Goal: Task Accomplishment & Management: Complete application form

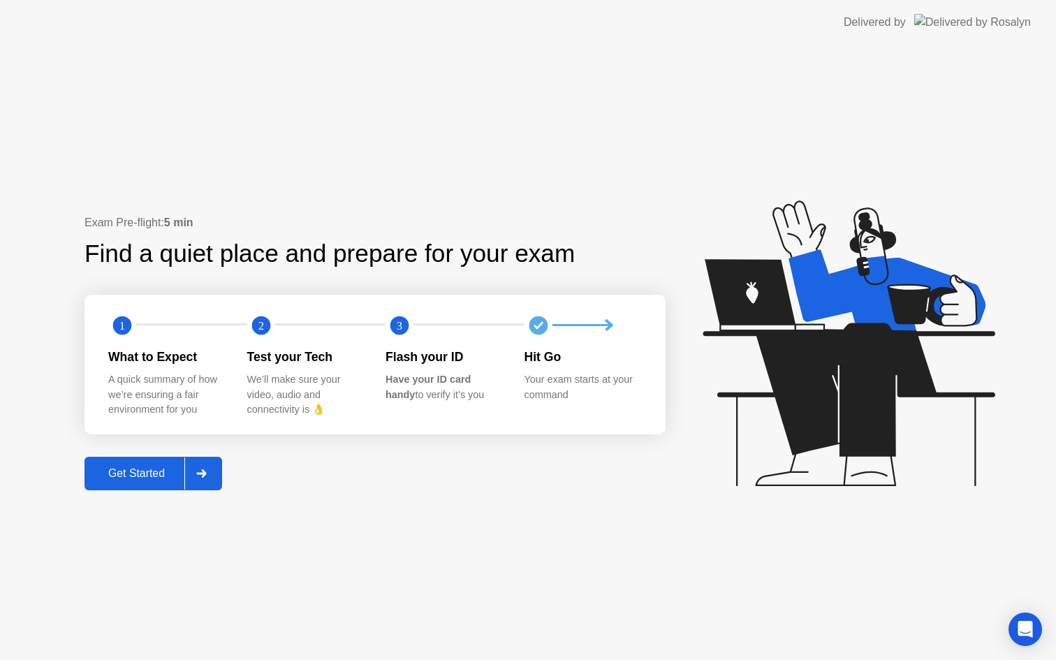
click at [120, 474] on div "Get Started" at bounding box center [137, 473] width 96 height 13
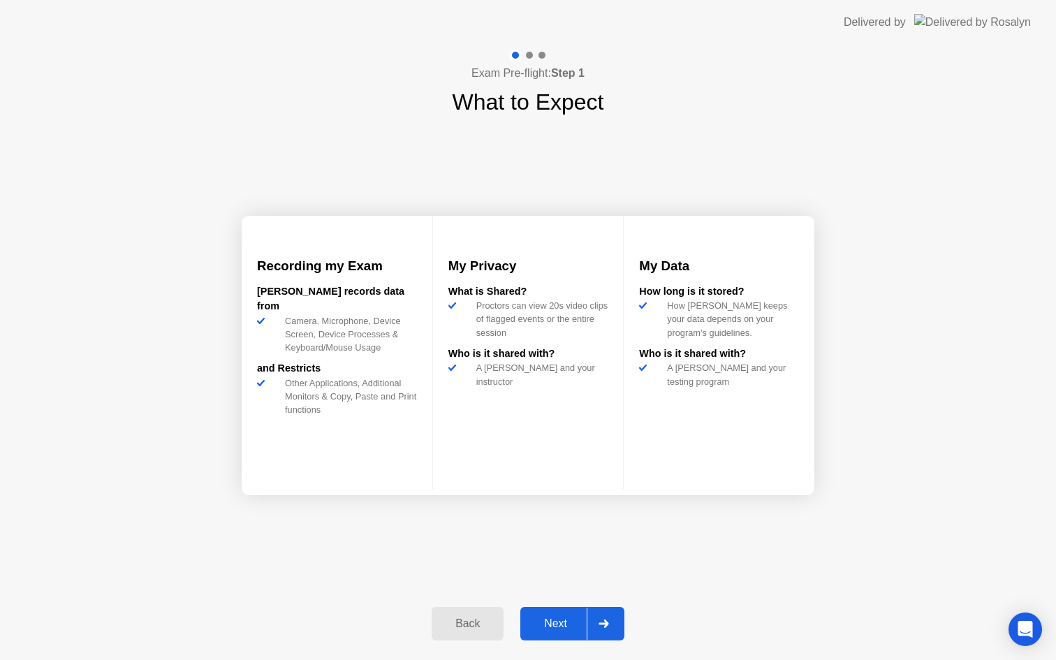
click at [537, 629] on div "Next" at bounding box center [556, 624] width 62 height 13
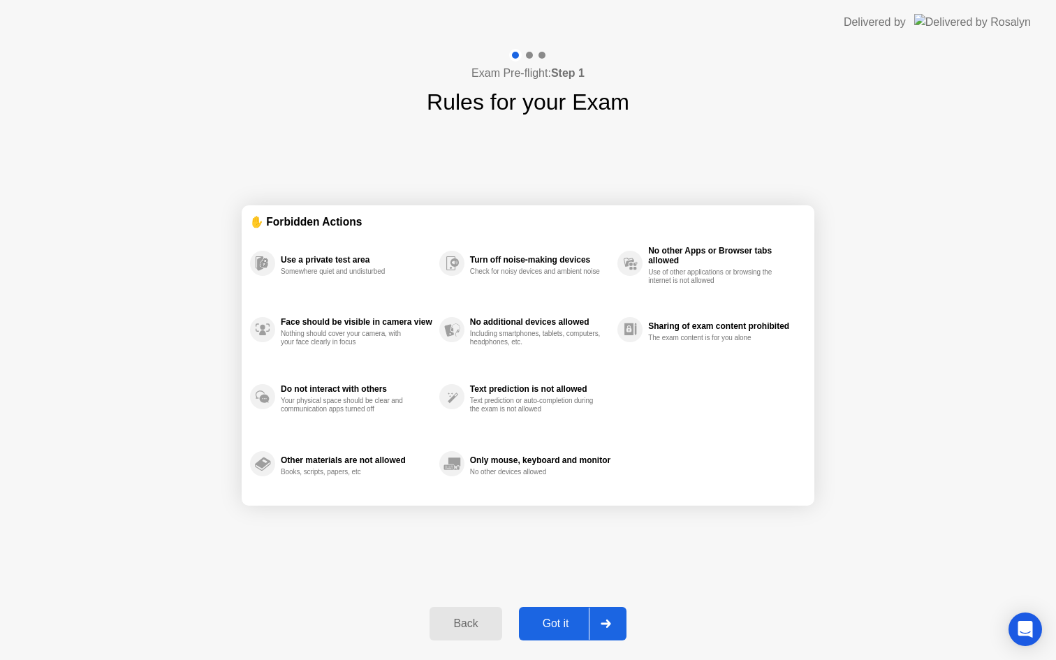
click at [552, 622] on div "Got it" at bounding box center [556, 624] width 66 height 13
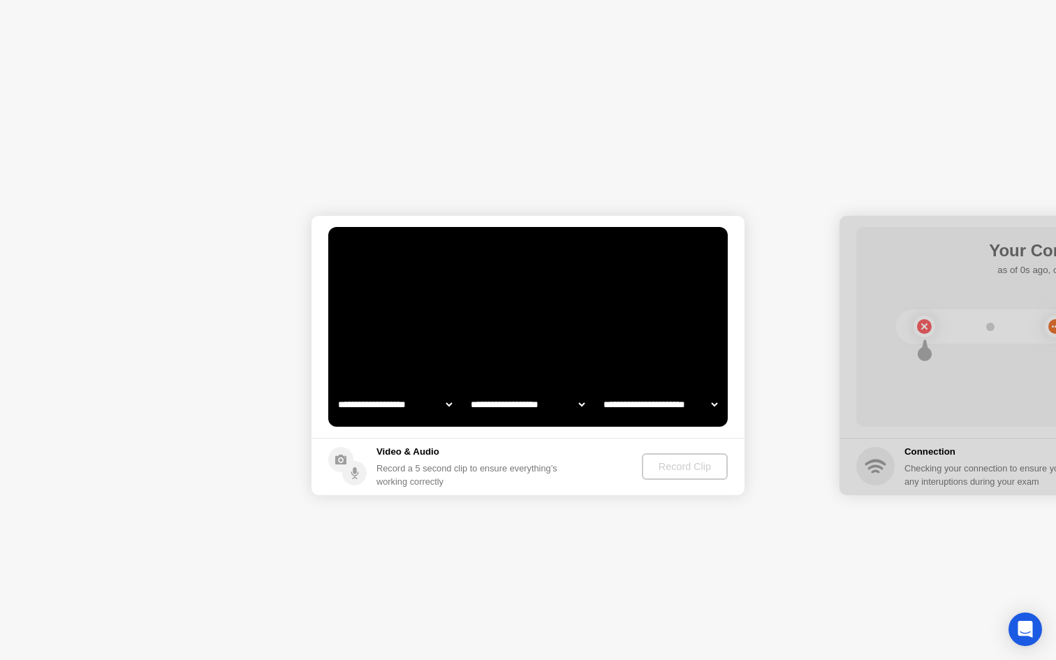
select select "**********"
select select "*******"
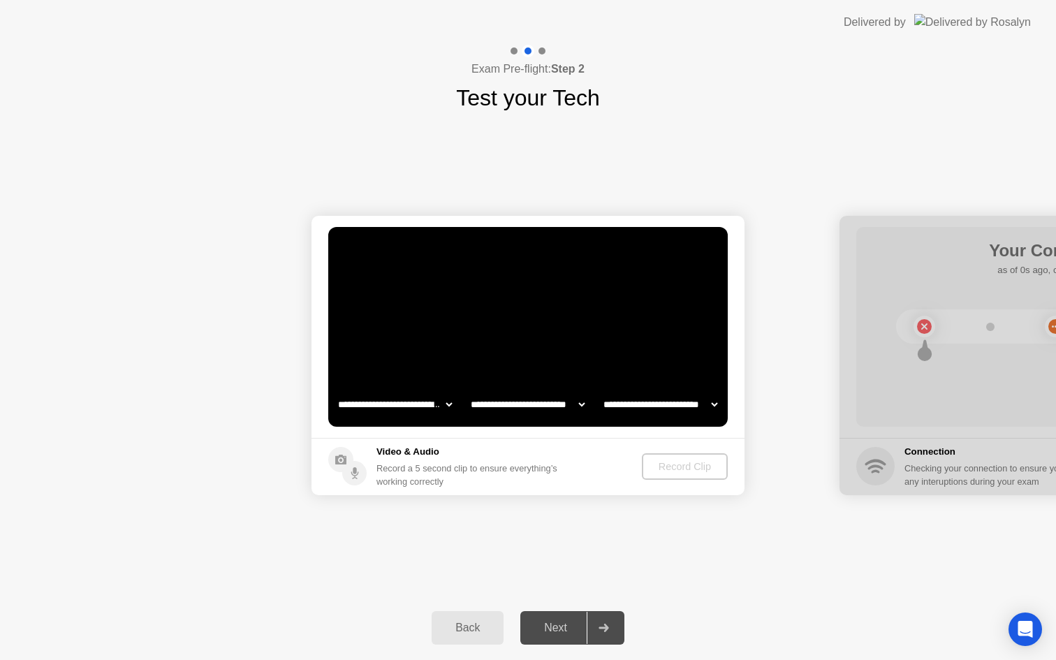
click at [552, 622] on div "Next" at bounding box center [556, 628] width 62 height 13
click at [677, 471] on div "Record Clip" at bounding box center [685, 466] width 75 height 11
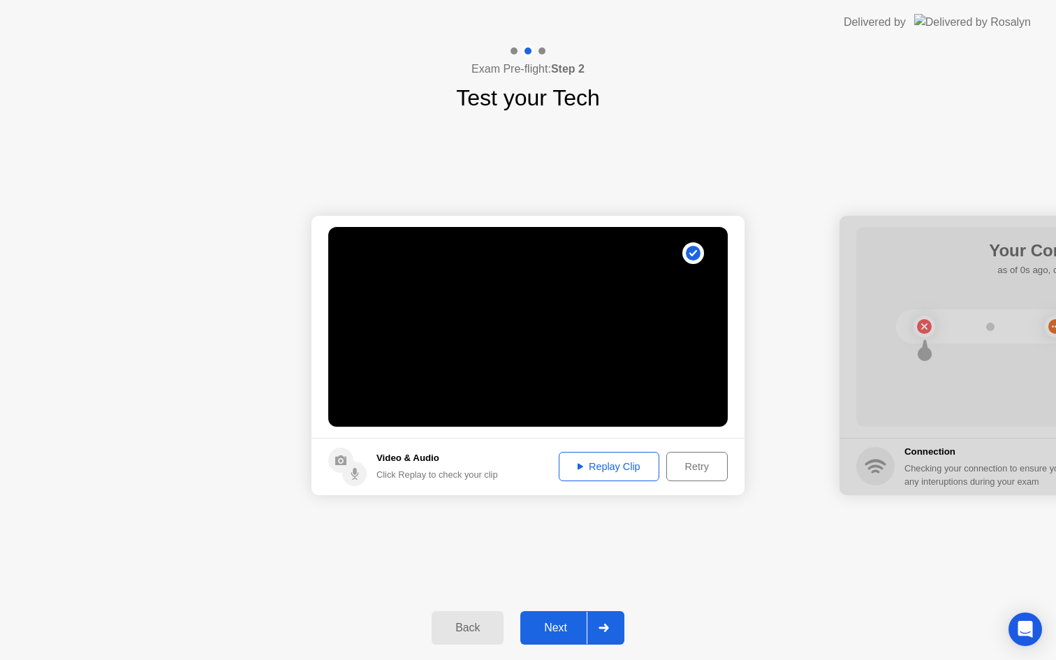
click at [552, 629] on div "Next" at bounding box center [556, 628] width 62 height 13
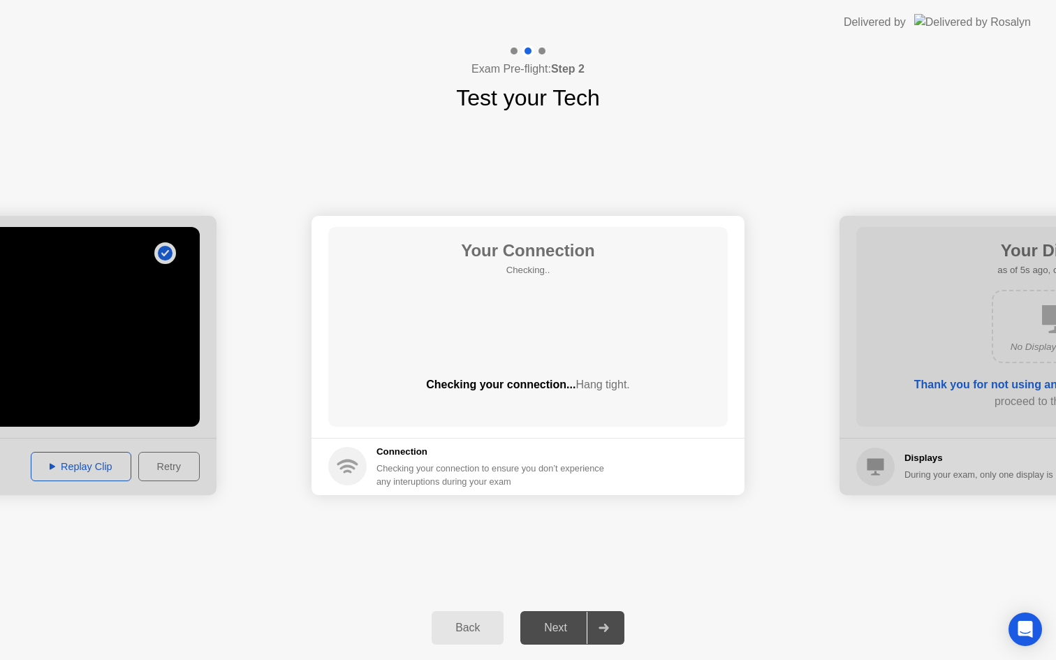
click at [552, 629] on div "Next" at bounding box center [556, 628] width 62 height 13
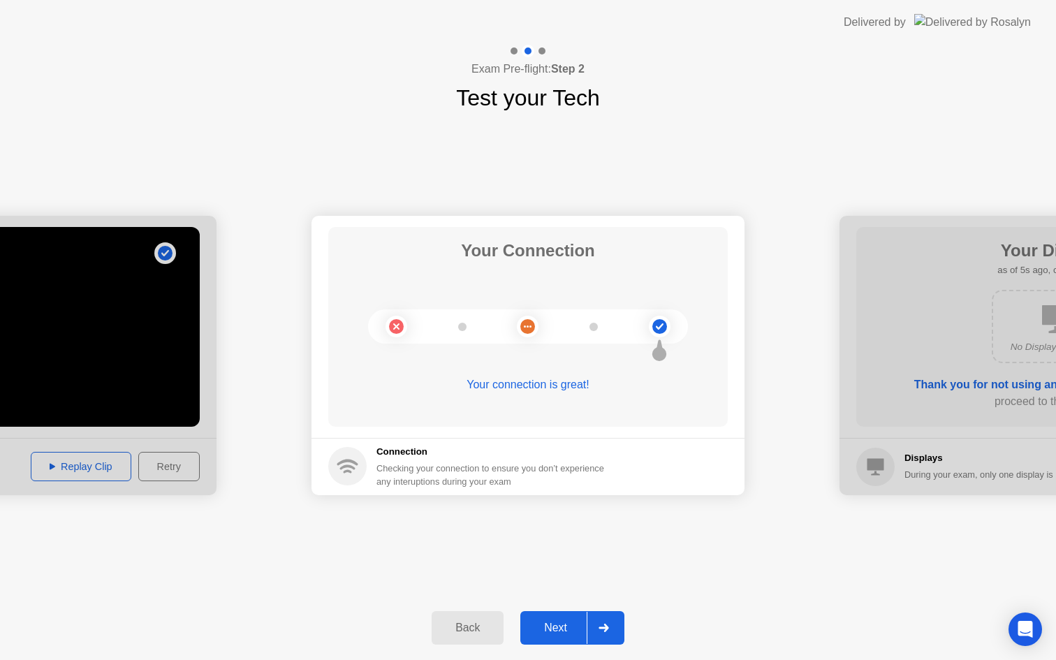
click at [541, 625] on div "Next" at bounding box center [556, 628] width 62 height 13
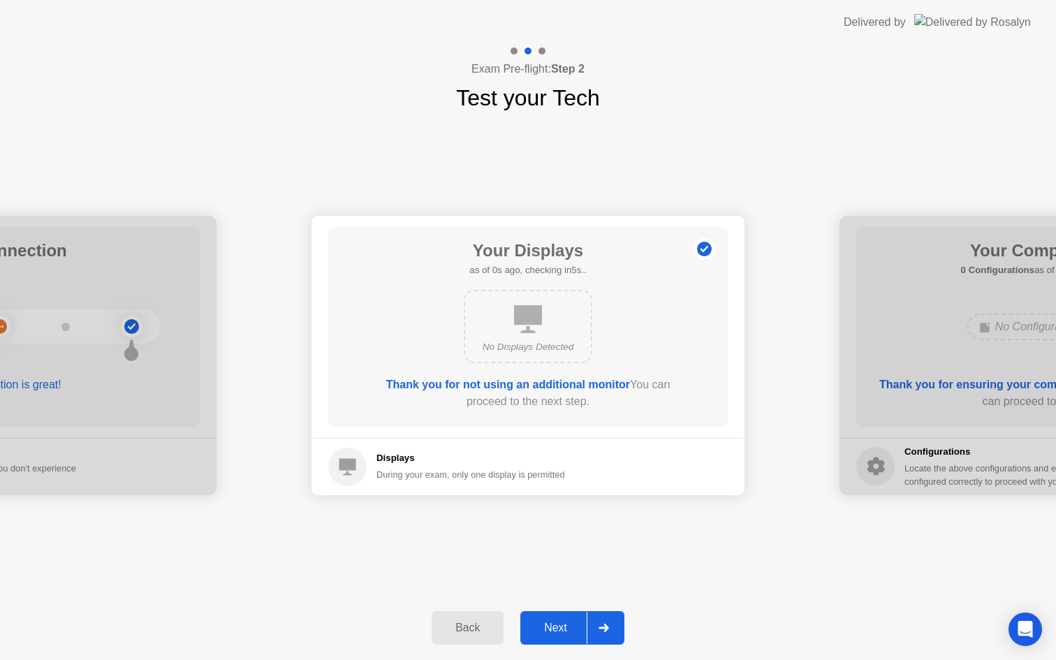
click at [548, 628] on div "Next" at bounding box center [556, 628] width 62 height 13
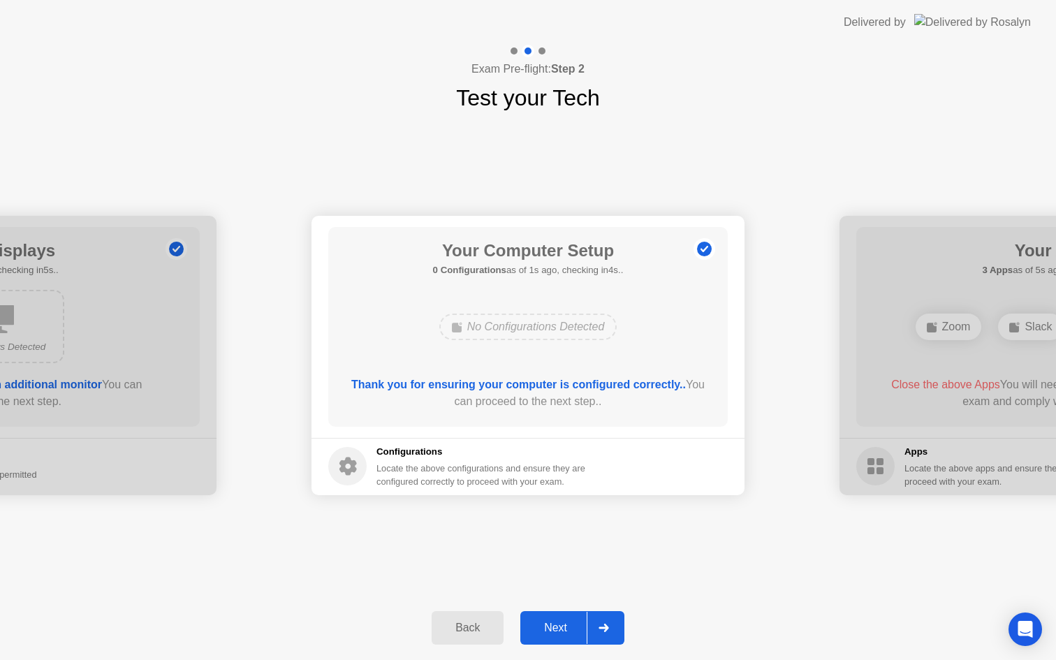
click at [550, 627] on div "Next" at bounding box center [556, 628] width 62 height 13
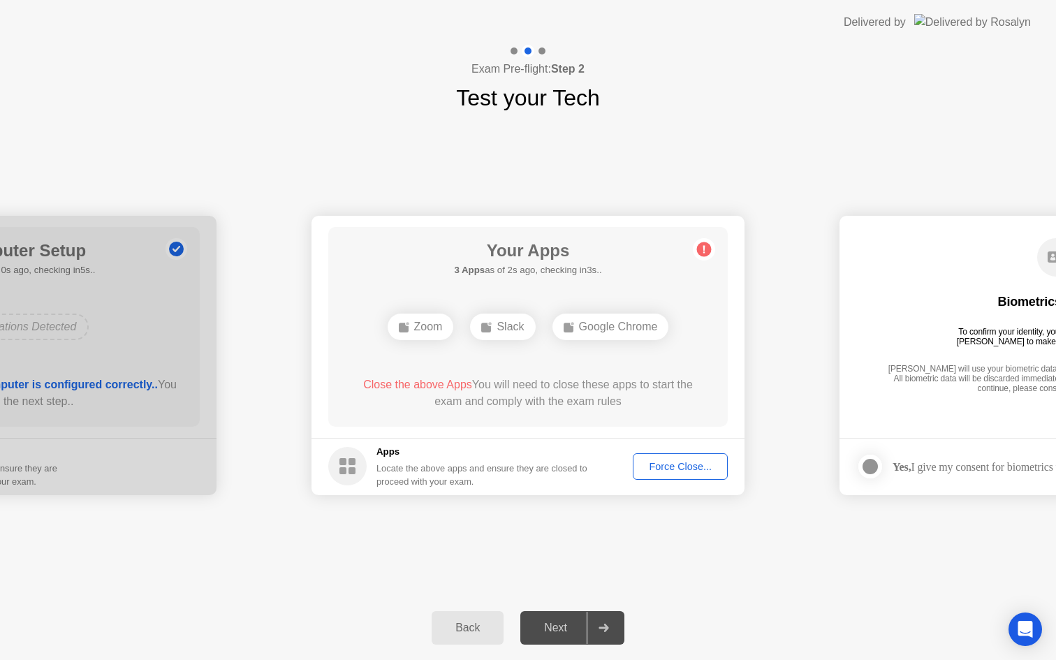
click at [549, 629] on div "Next" at bounding box center [556, 628] width 62 height 13
click at [548, 629] on div "Next" at bounding box center [556, 628] width 62 height 13
click at [513, 330] on div "Slack" at bounding box center [502, 327] width 65 height 27
drag, startPoint x: 513, startPoint y: 330, endPoint x: 581, endPoint y: 300, distance: 73.8
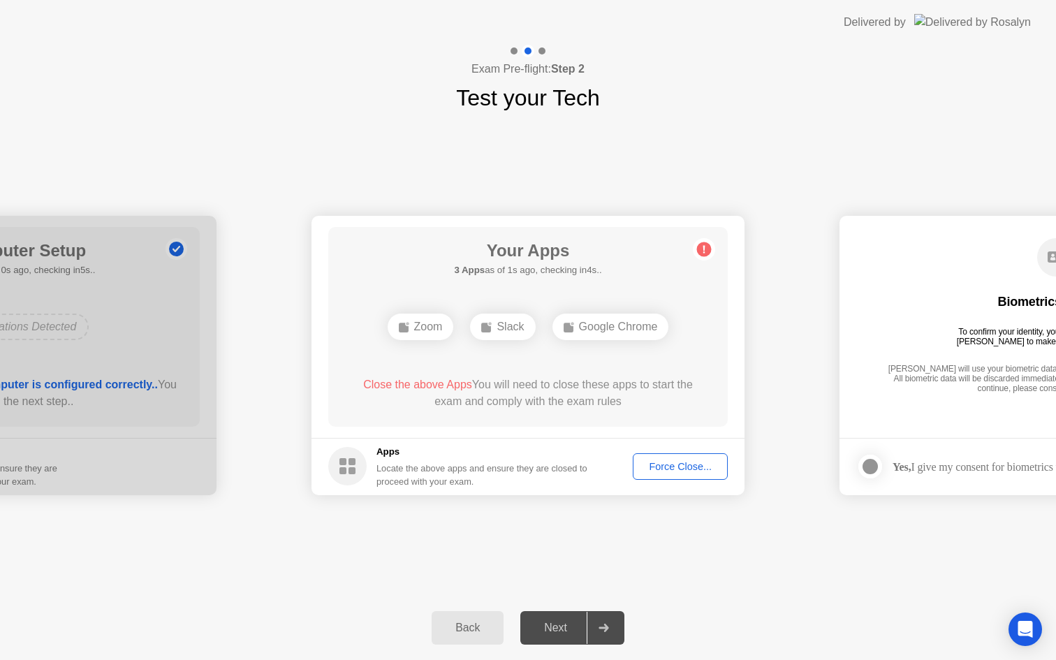
click at [513, 330] on div "Slack" at bounding box center [502, 327] width 65 height 27
click at [673, 461] on div "Force Close..." at bounding box center [680, 466] width 85 height 11
click at [655, 467] on div "Force Close..." at bounding box center [680, 466] width 85 height 11
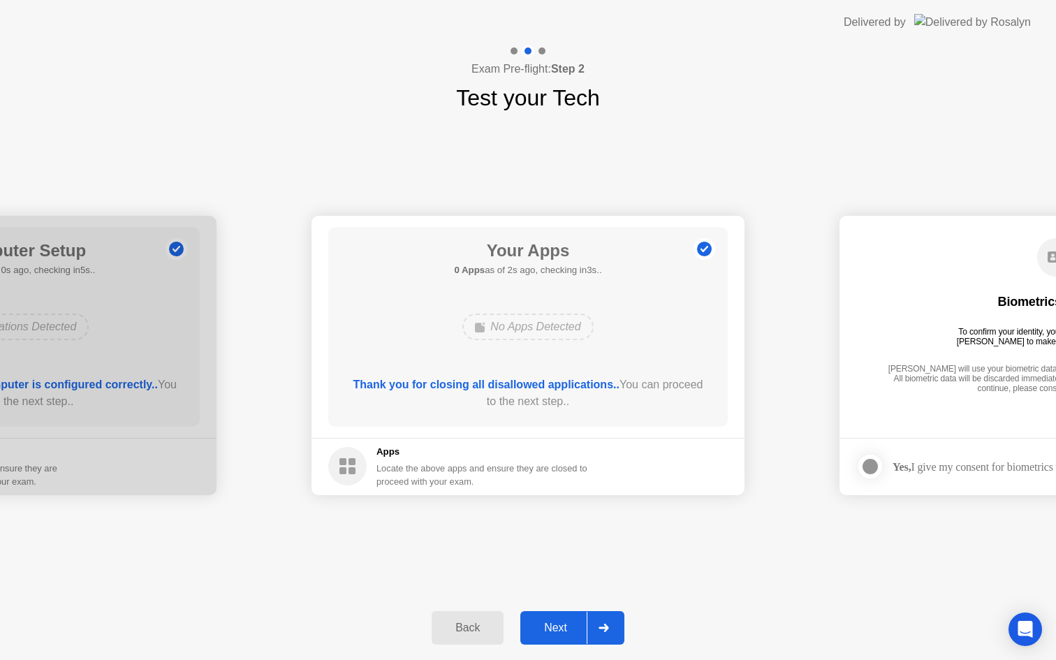
click at [558, 634] on div "Next" at bounding box center [556, 628] width 62 height 13
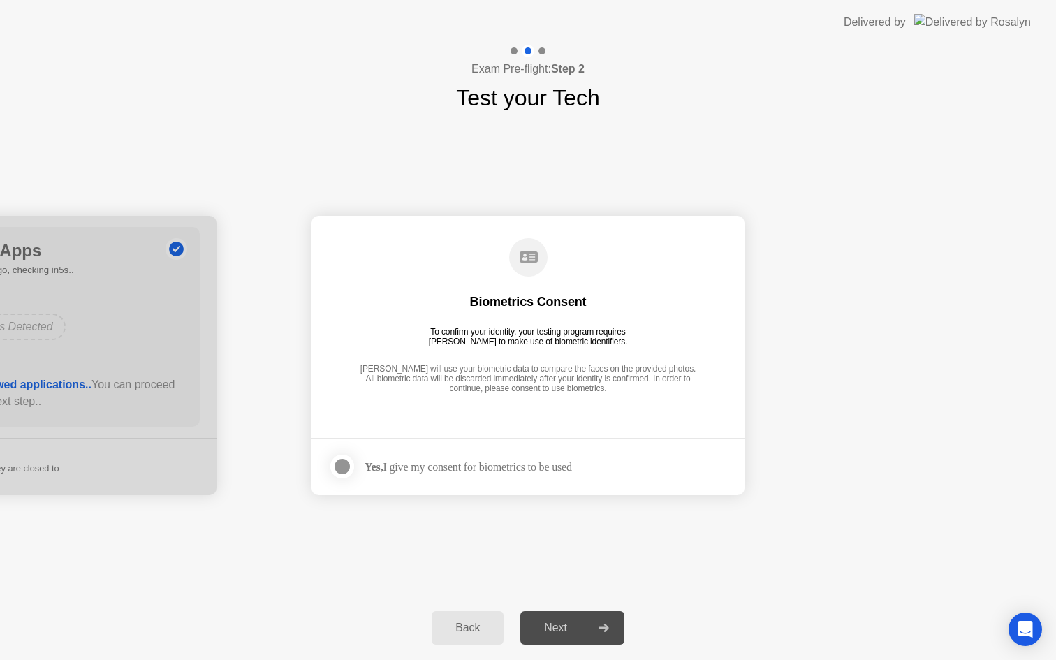
click at [448, 473] on div "Yes, I give my consent for biometrics to be used" at bounding box center [450, 467] width 244 height 28
click at [342, 466] on div at bounding box center [342, 466] width 17 height 17
click at [559, 627] on div "Next" at bounding box center [556, 628] width 62 height 13
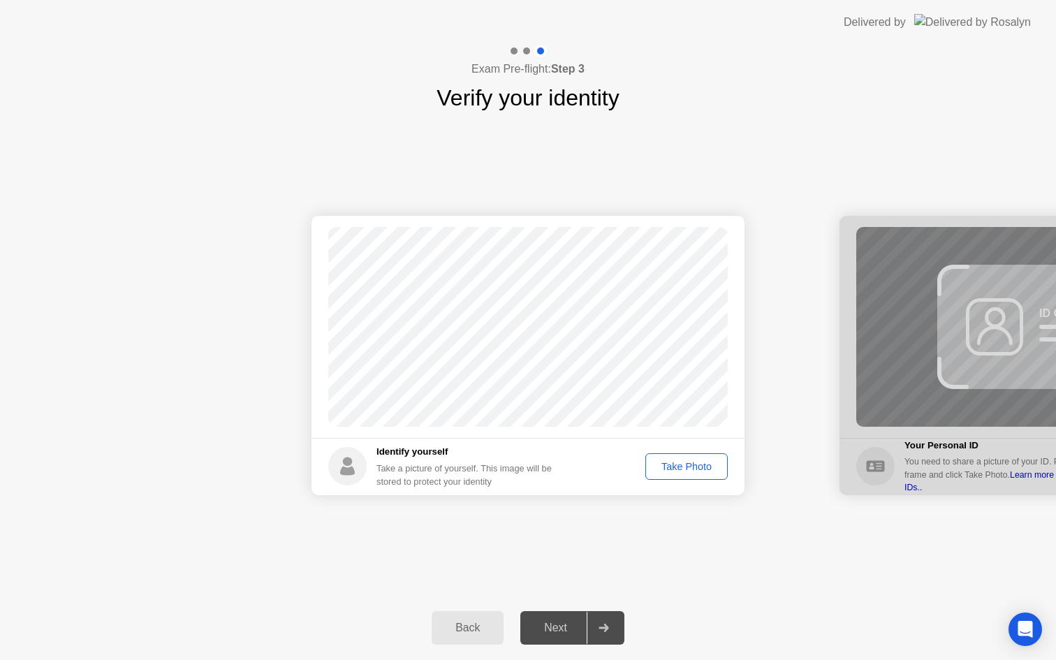
click at [673, 464] on div "Take Photo" at bounding box center [686, 466] width 73 height 11
click at [559, 630] on div "Next" at bounding box center [556, 628] width 62 height 13
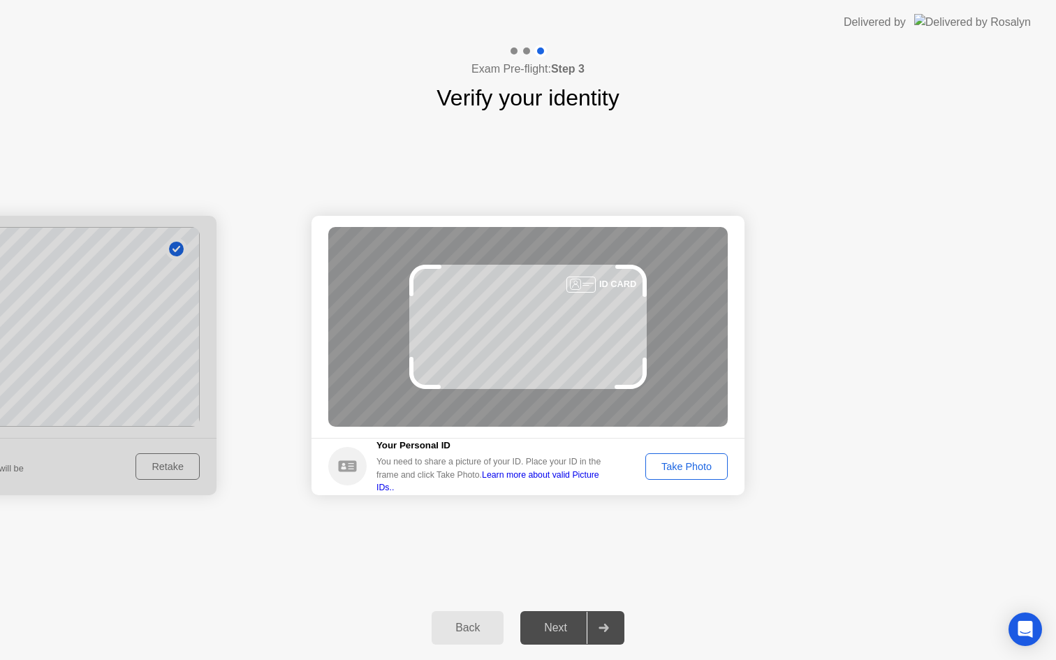
click at [686, 461] on div "Take Photo" at bounding box center [686, 466] width 73 height 11
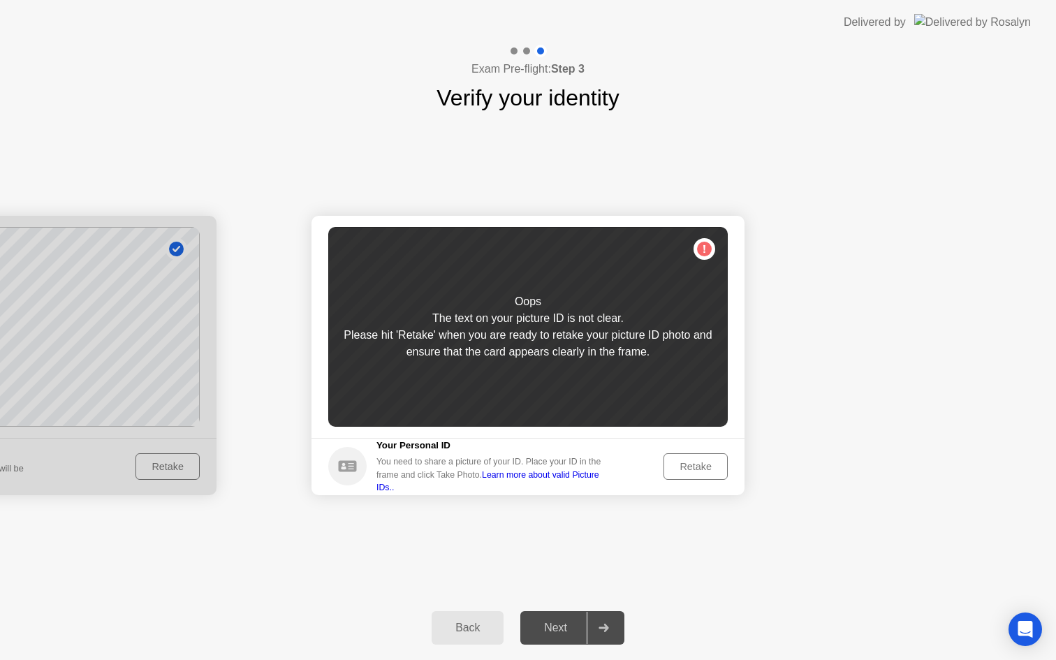
click at [687, 462] on div "Retake" at bounding box center [696, 466] width 54 height 11
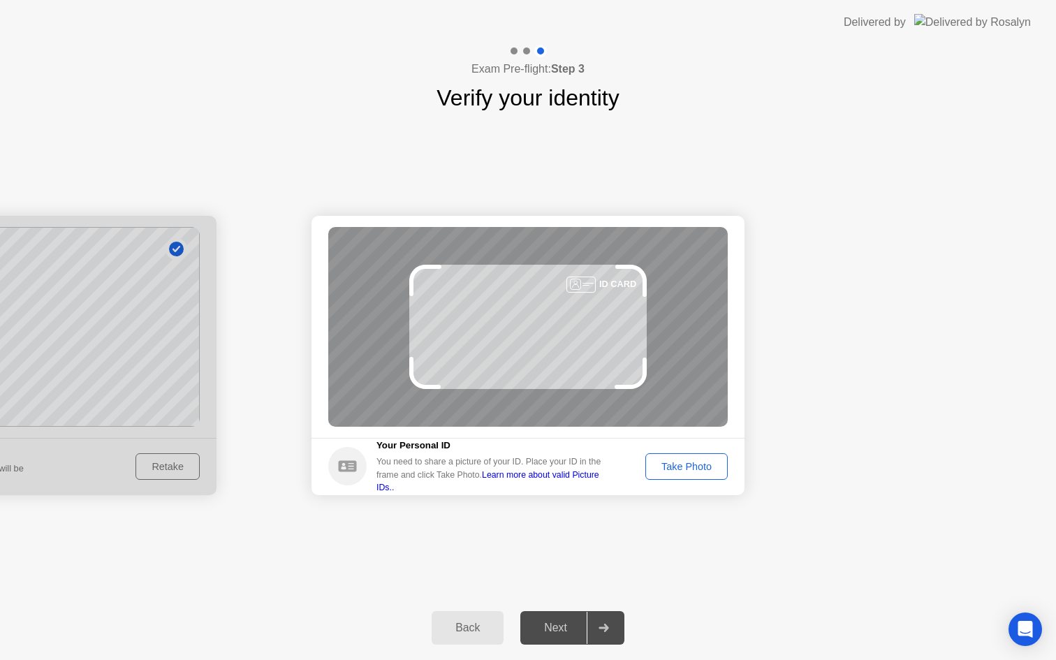
click at [680, 469] on div "Take Photo" at bounding box center [686, 466] width 73 height 11
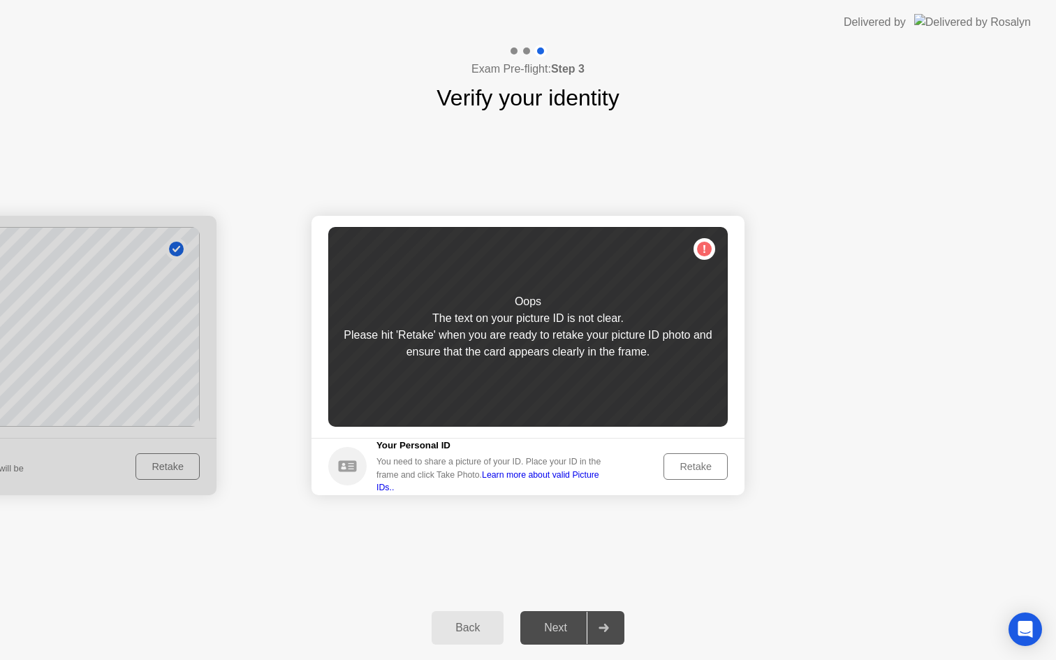
click at [680, 469] on div "Retake" at bounding box center [696, 466] width 54 height 11
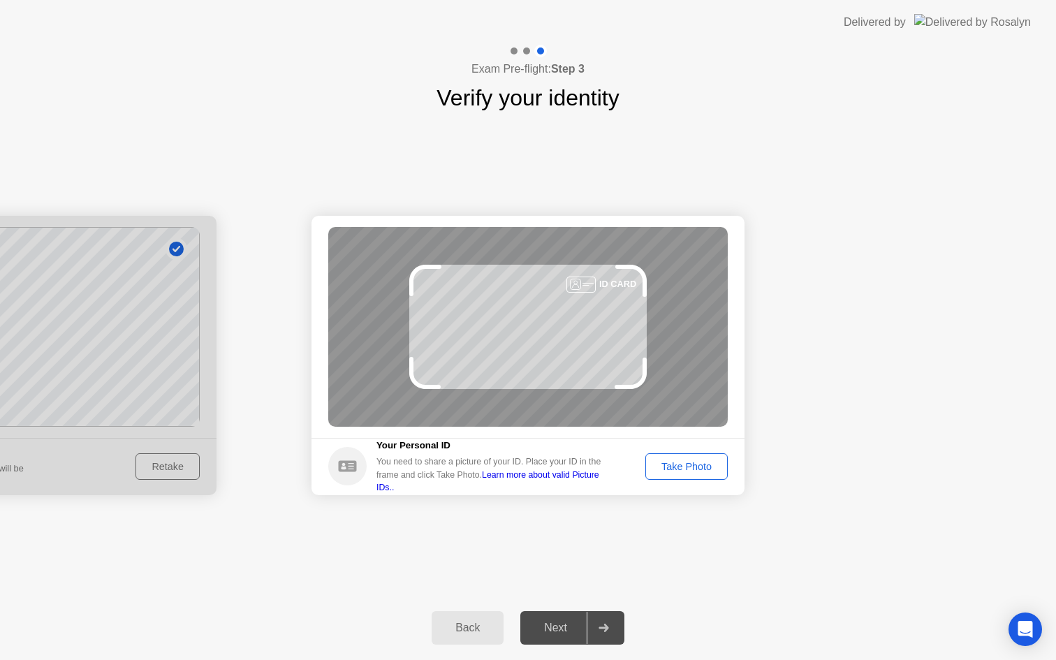
click at [680, 469] on div "Take Photo" at bounding box center [686, 466] width 73 height 11
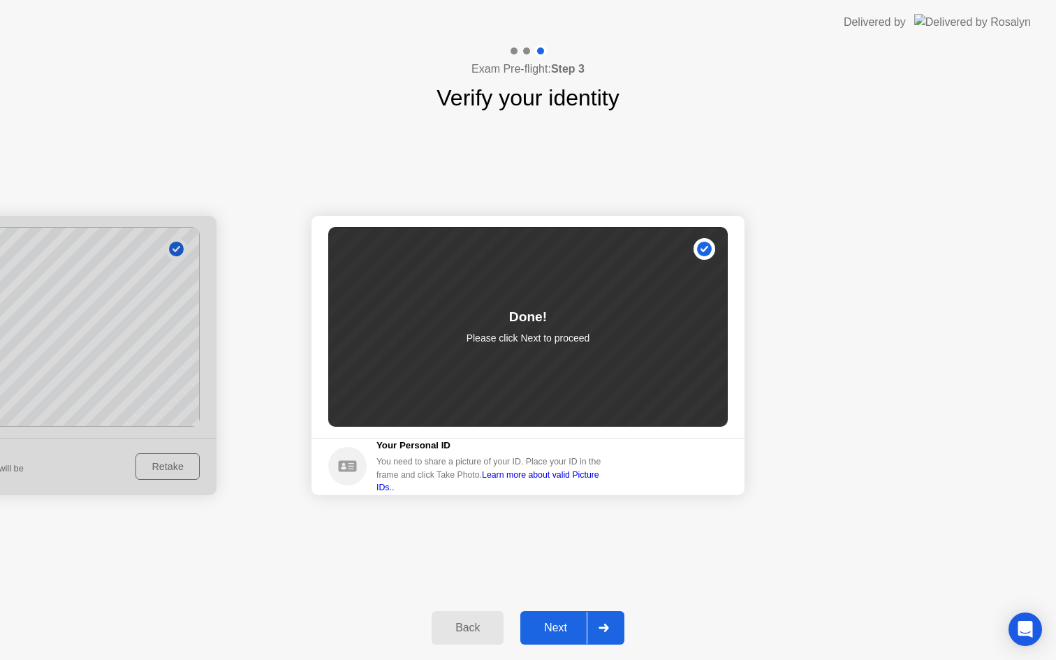
click at [550, 625] on div "Next" at bounding box center [556, 628] width 62 height 13
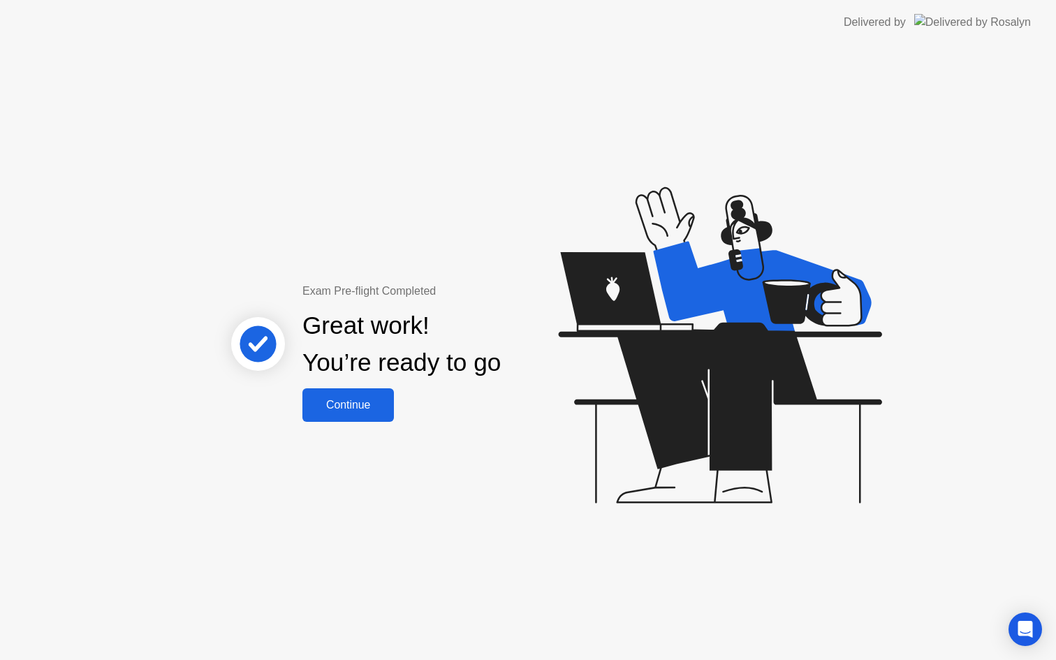
drag, startPoint x: 402, startPoint y: 414, endPoint x: 344, endPoint y: 414, distance: 58.0
click at [402, 414] on div "Exam Pre-flight Completed Great work! You’re ready to go Continue" at bounding box center [402, 352] width 377 height 139
click at [344, 414] on button "Continue" at bounding box center [348, 405] width 92 height 34
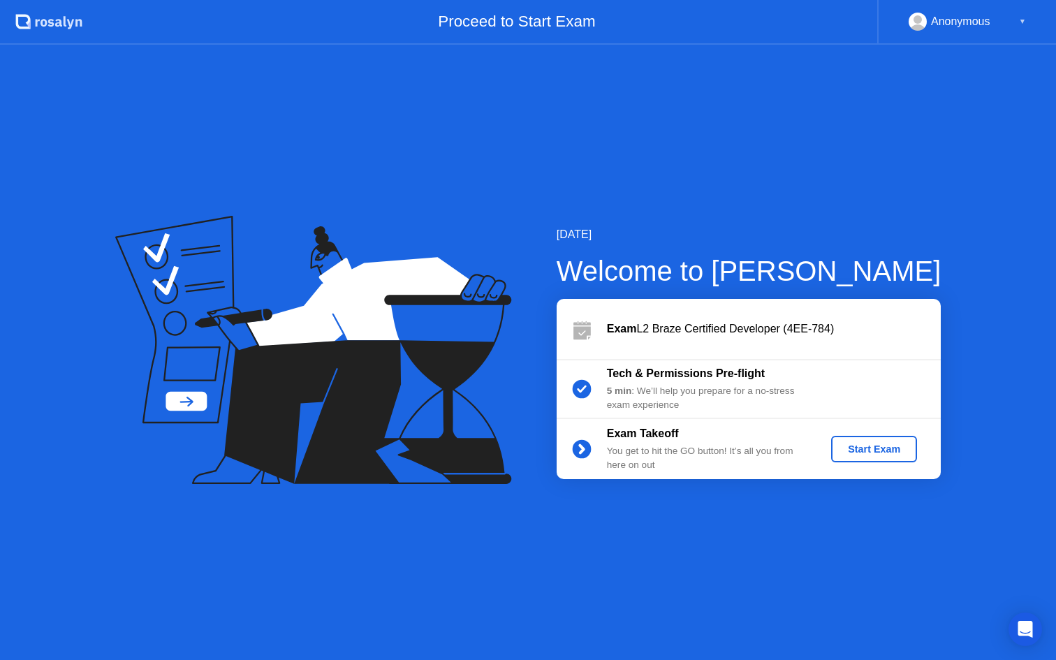
click at [883, 448] on div "Start Exam" at bounding box center [874, 449] width 75 height 11
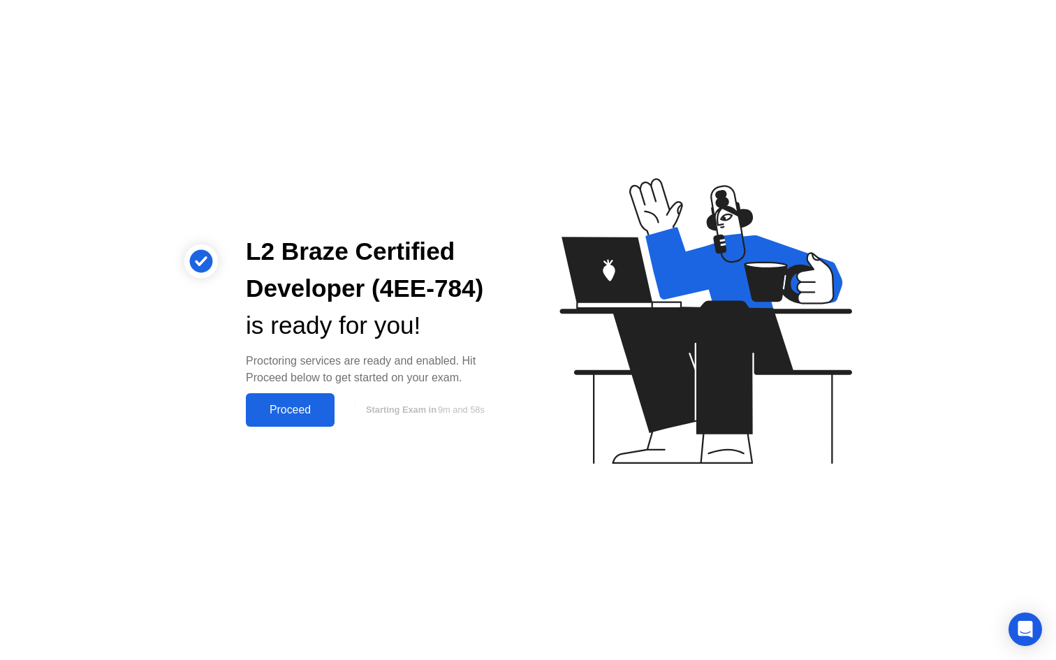
click at [279, 407] on div "Proceed" at bounding box center [290, 410] width 80 height 13
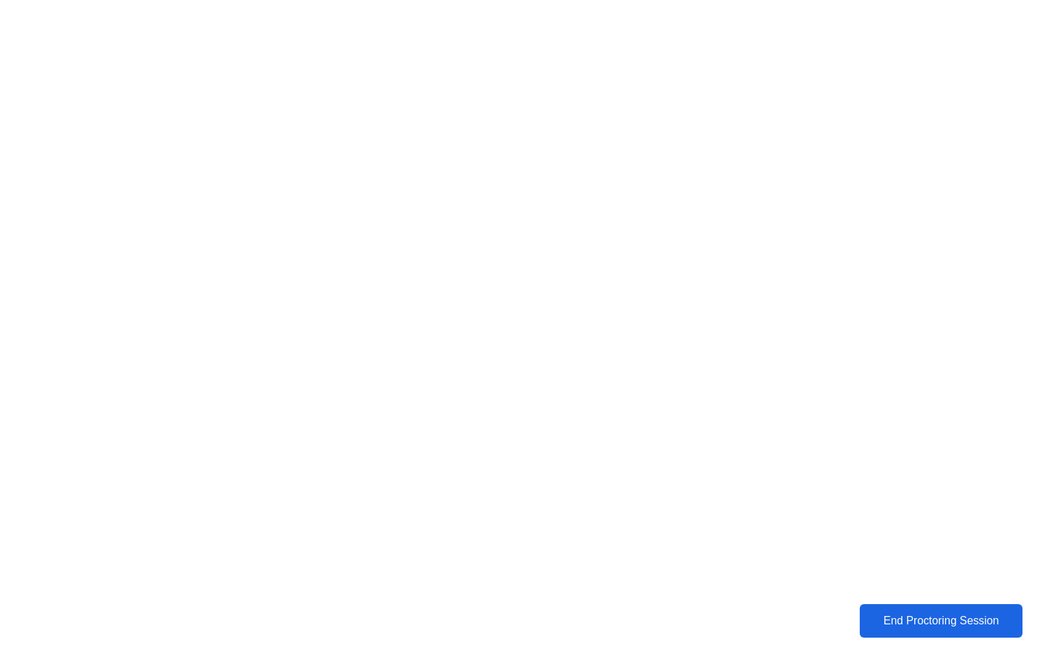
click at [885, 630] on button "End Proctoring Session" at bounding box center [941, 621] width 163 height 34
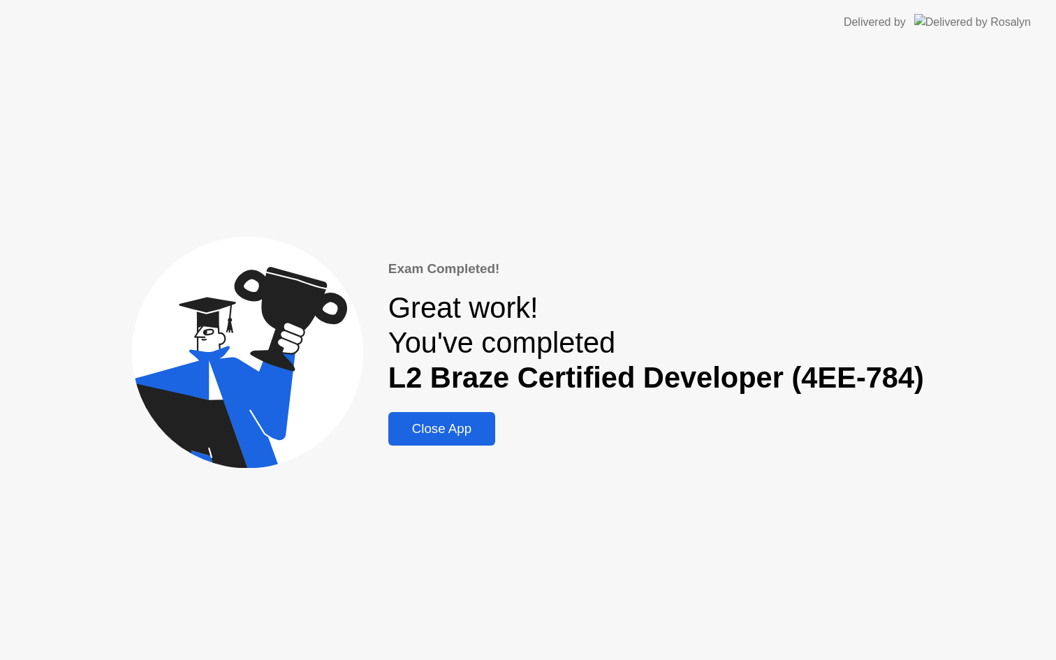
click at [436, 428] on div "Close App" at bounding box center [442, 428] width 98 height 15
